Goal: Information Seeking & Learning: Learn about a topic

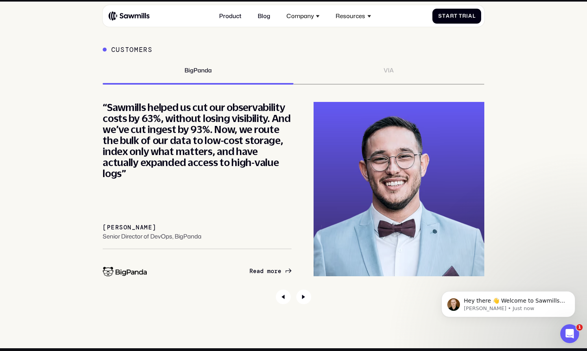
scroll to position [2747, 0]
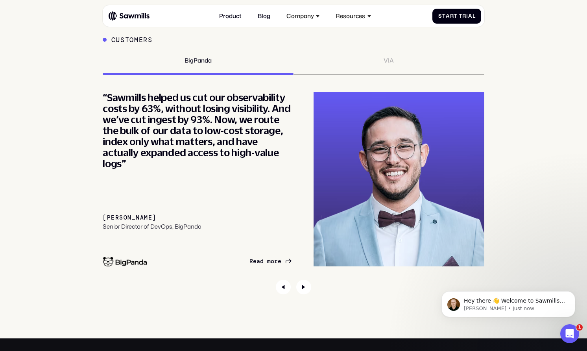
click at [375, 67] on div "VIA" at bounding box center [388, 66] width 191 height 18
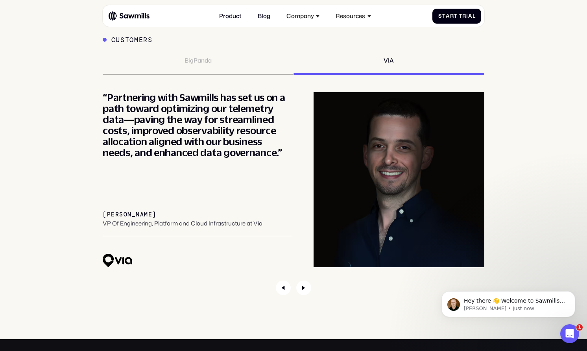
click at [167, 62] on div "BigPanda" at bounding box center [198, 66] width 191 height 18
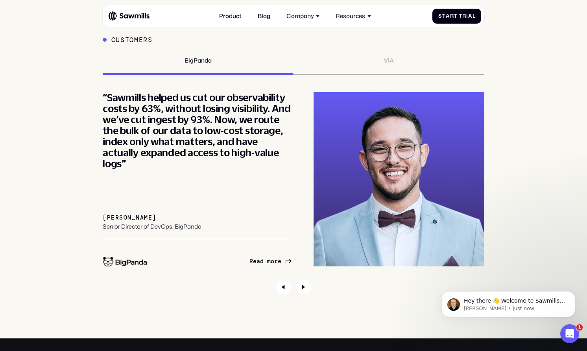
click at [401, 60] on div "VIA" at bounding box center [388, 66] width 191 height 18
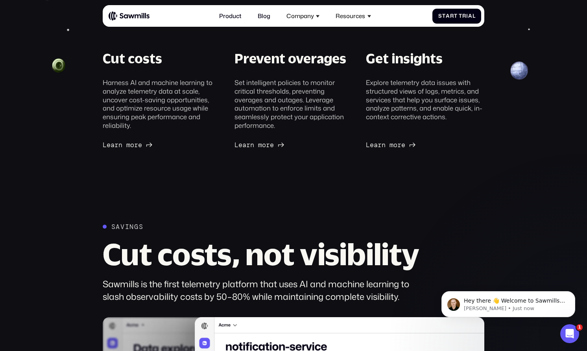
scroll to position [0, 0]
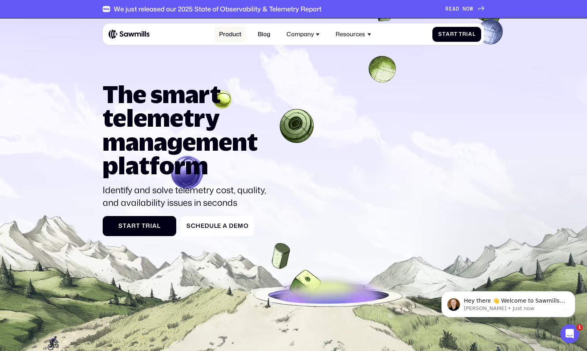
click at [234, 38] on link "Product" at bounding box center [229, 34] width 31 height 16
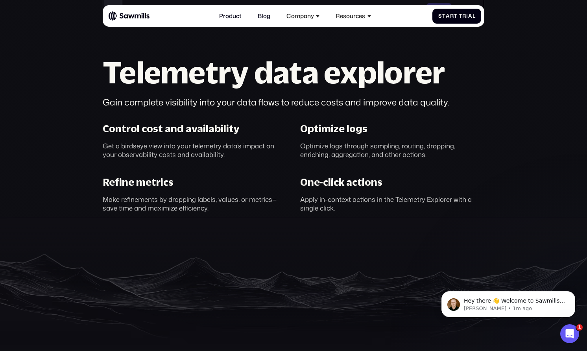
scroll to position [442, 0]
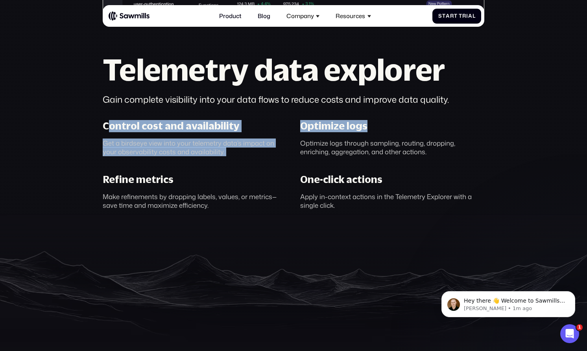
drag, startPoint x: 108, startPoint y: 125, endPoint x: 311, endPoint y: 134, distance: 203.2
click at [312, 134] on div "Control cost and availability Get a birdseye view into your telemetry data’s im…" at bounding box center [293, 164] width 395 height 89
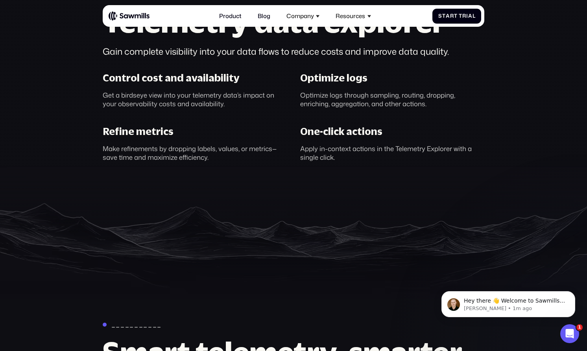
click at [138, 147] on div "Make refinements by dropping labels, values, or metrics— save time and maximize…" at bounding box center [195, 152] width 184 height 17
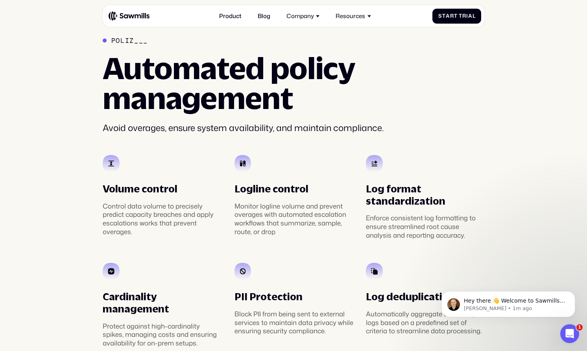
scroll to position [1268, 0]
